Goal: Transaction & Acquisition: Obtain resource

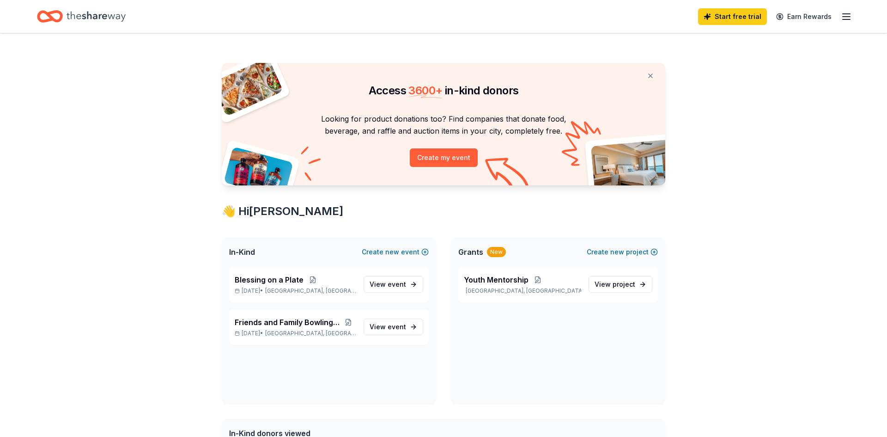
click at [479, 256] on span "Grants" at bounding box center [470, 251] width 25 height 11
click at [486, 282] on span "Youth Mentorship" at bounding box center [496, 279] width 65 height 11
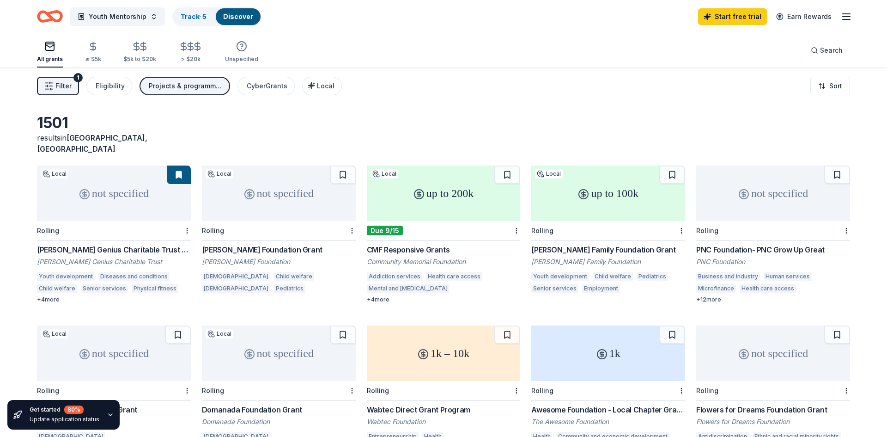
click at [265, 404] on div "Domanada Foundation Grant" at bounding box center [279, 409] width 154 height 11
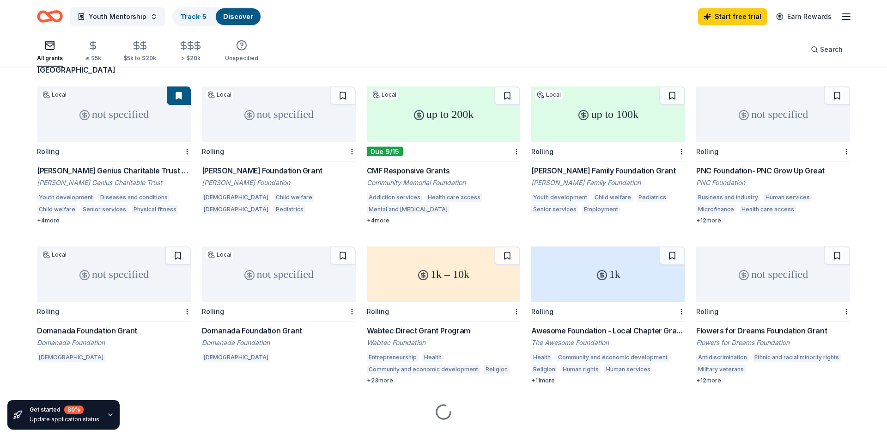
scroll to position [89, 0]
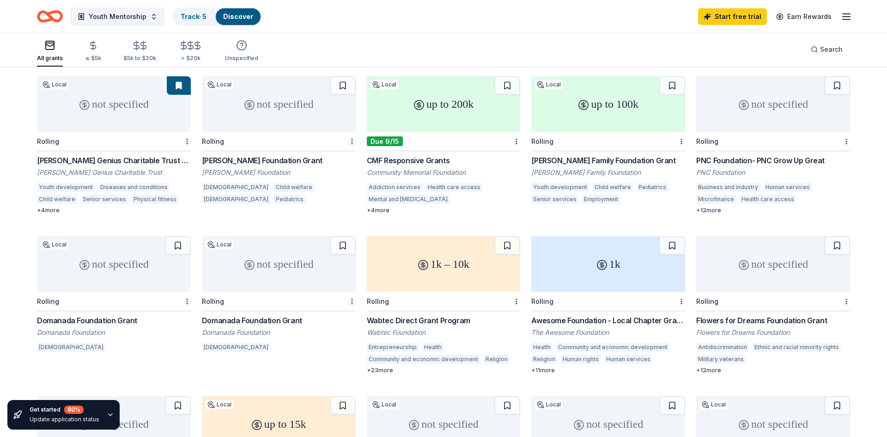
click at [125, 155] on div "Elizabeth Morse Genius Charitable Trust Grant" at bounding box center [114, 160] width 154 height 11
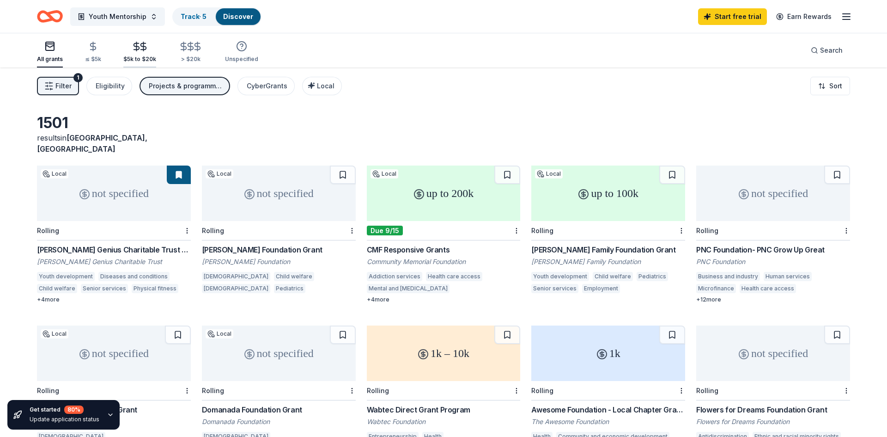
click at [144, 53] on div "$5k to $20k" at bounding box center [139, 52] width 33 height 22
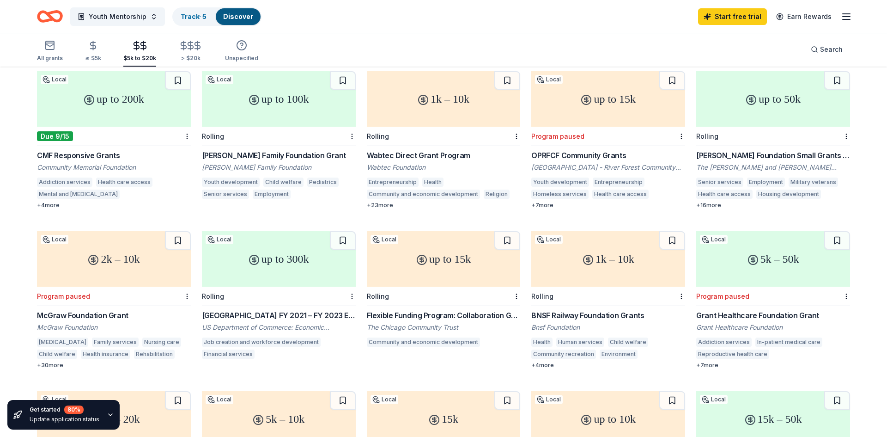
scroll to position [95, 0]
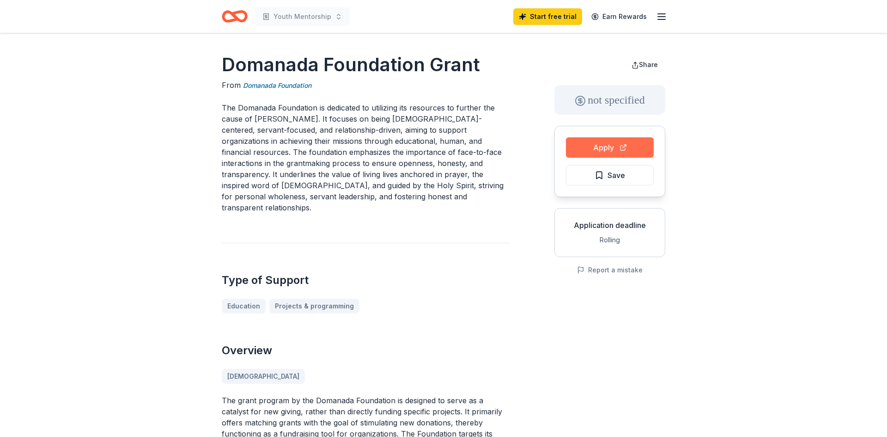
click at [634, 144] on button "Apply" at bounding box center [610, 147] width 88 height 20
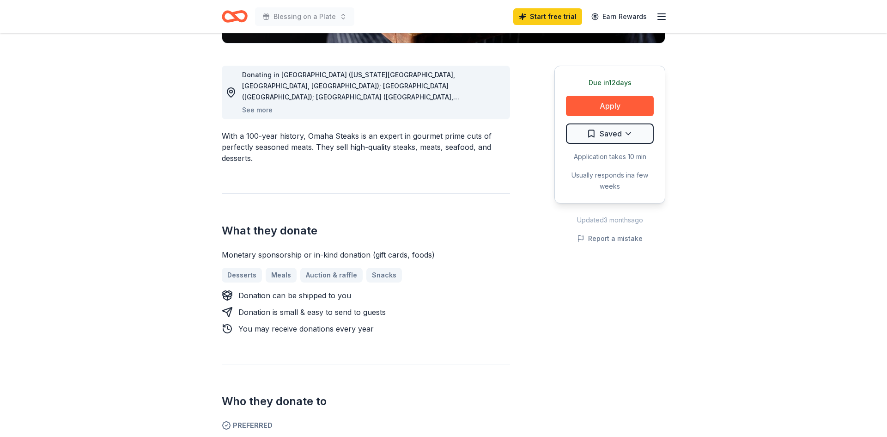
scroll to position [243, 0]
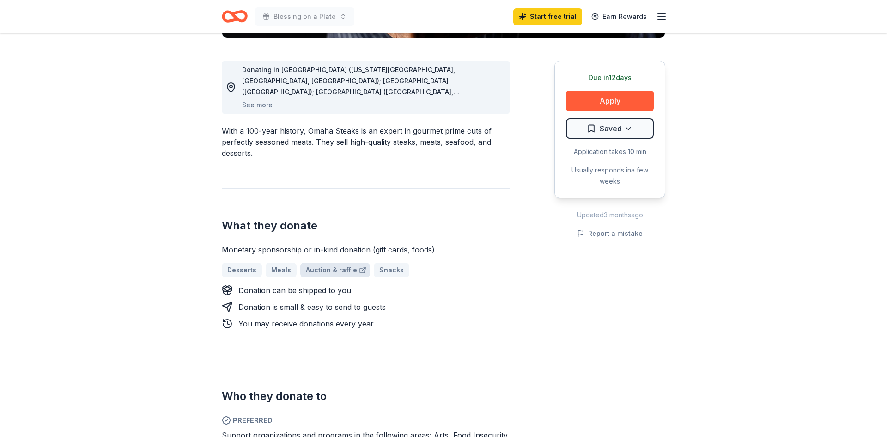
click at [331, 269] on link "Auction & raffle" at bounding box center [335, 269] width 70 height 15
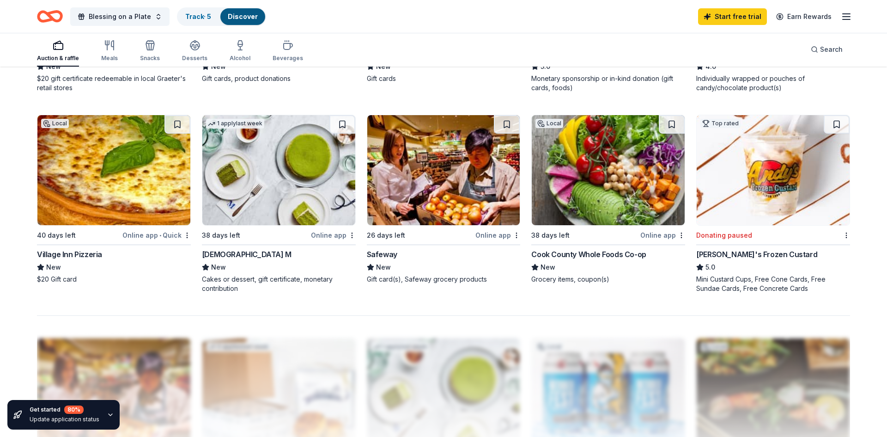
scroll to position [651, 0]
